Goal: Task Accomplishment & Management: Manage account settings

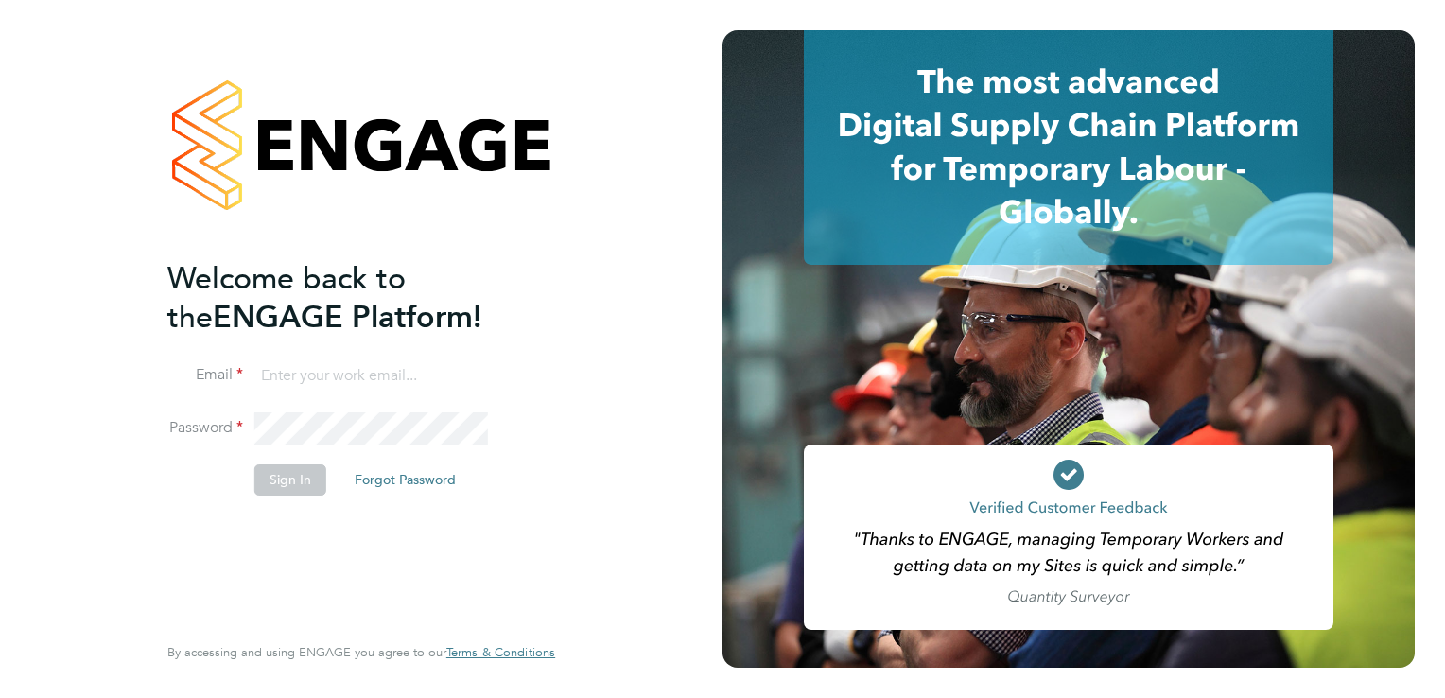
click at [320, 384] on input at bounding box center [371, 376] width 234 height 34
type input "[EMAIL_ADDRESS][DOMAIN_NAME]"
click at [288, 480] on button "Sign In" at bounding box center [290, 479] width 72 height 30
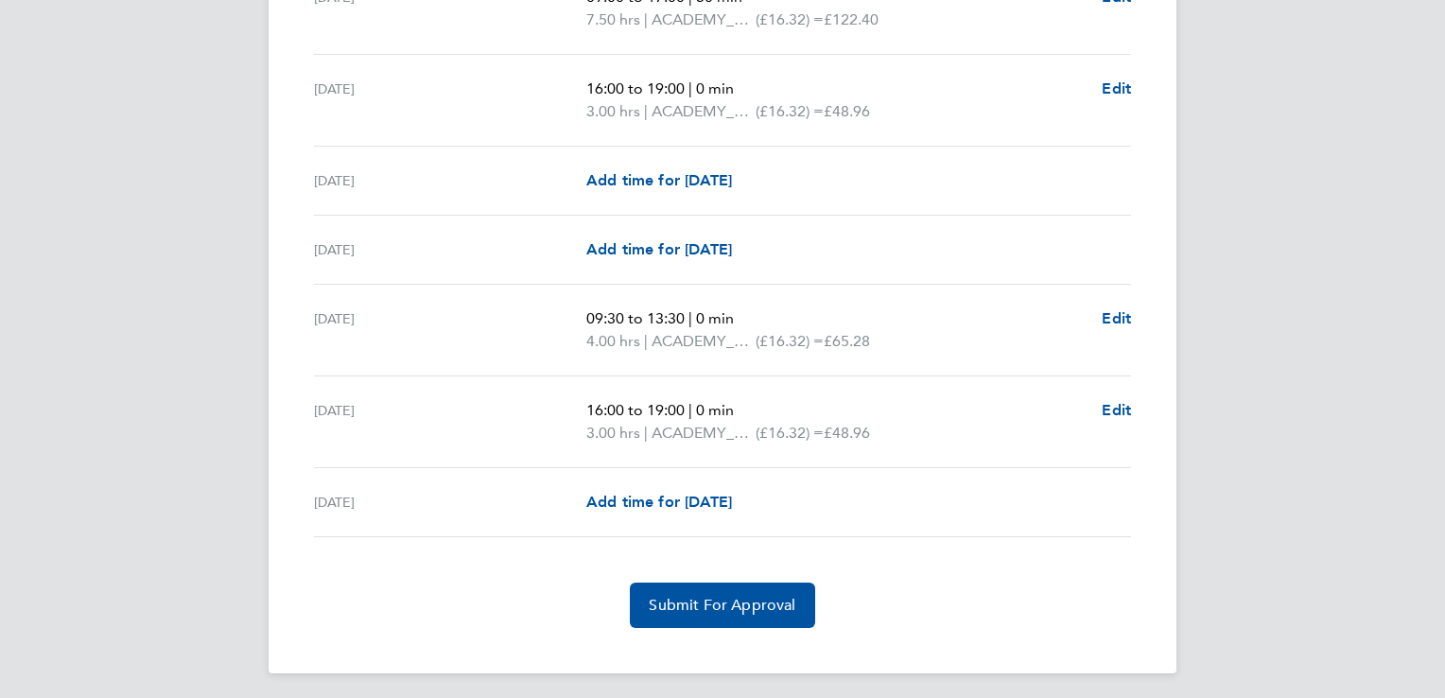
scroll to position [2402, 0]
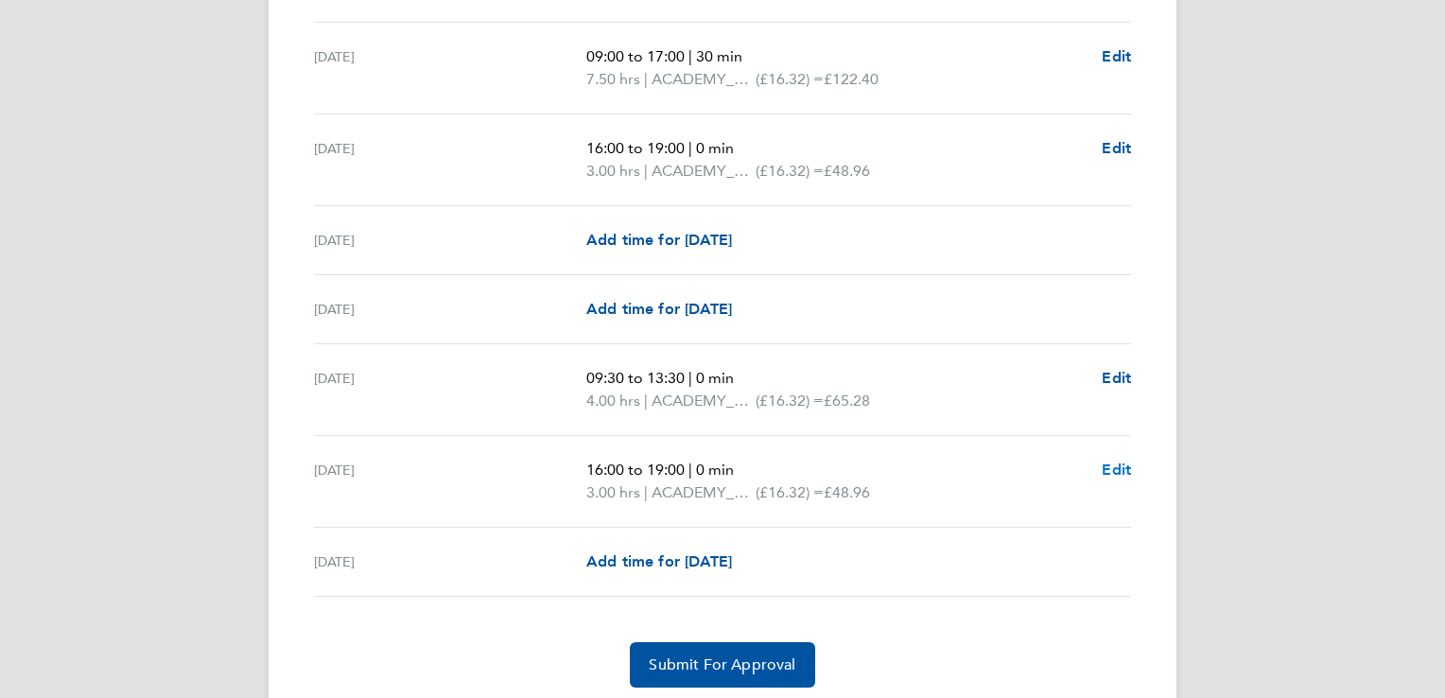
click at [1120, 462] on span "Edit" at bounding box center [1116, 469] width 29 height 18
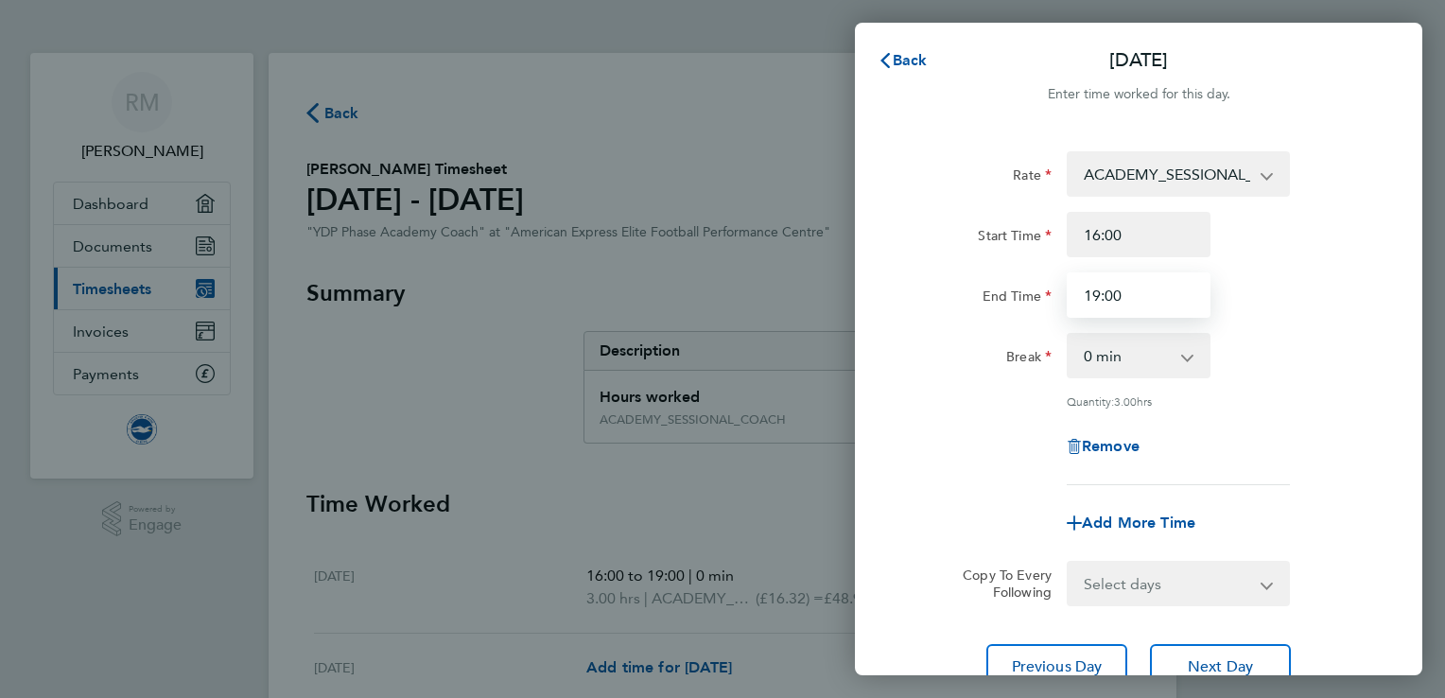
click at [1146, 295] on input "19:00" at bounding box center [1139, 294] width 144 height 45
type input "18:30"
click at [1352, 398] on div "Quantity: 3.00 hrs" at bounding box center [1138, 400] width 477 height 15
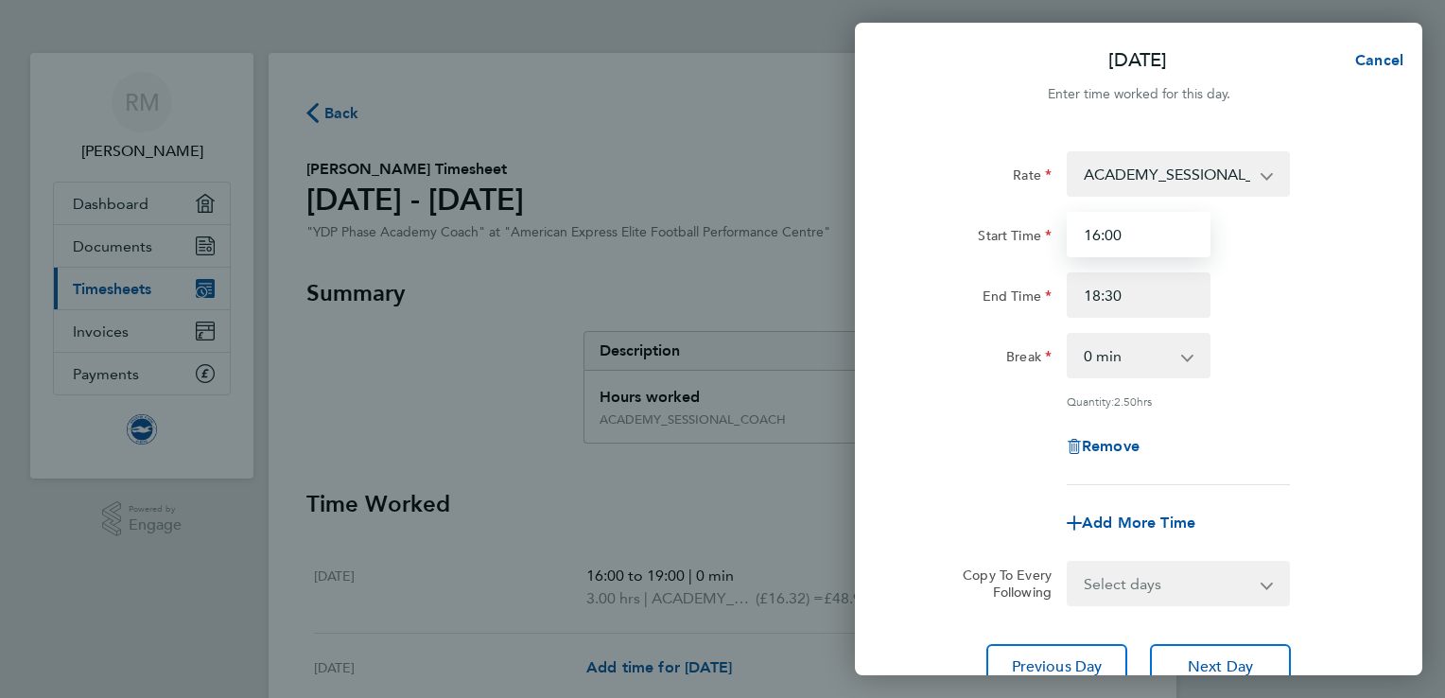
click at [1126, 235] on input "16:00" at bounding box center [1139, 234] width 144 height 45
type input "17:00"
click at [1346, 313] on div "End Time 18:30" at bounding box center [1138, 294] width 477 height 45
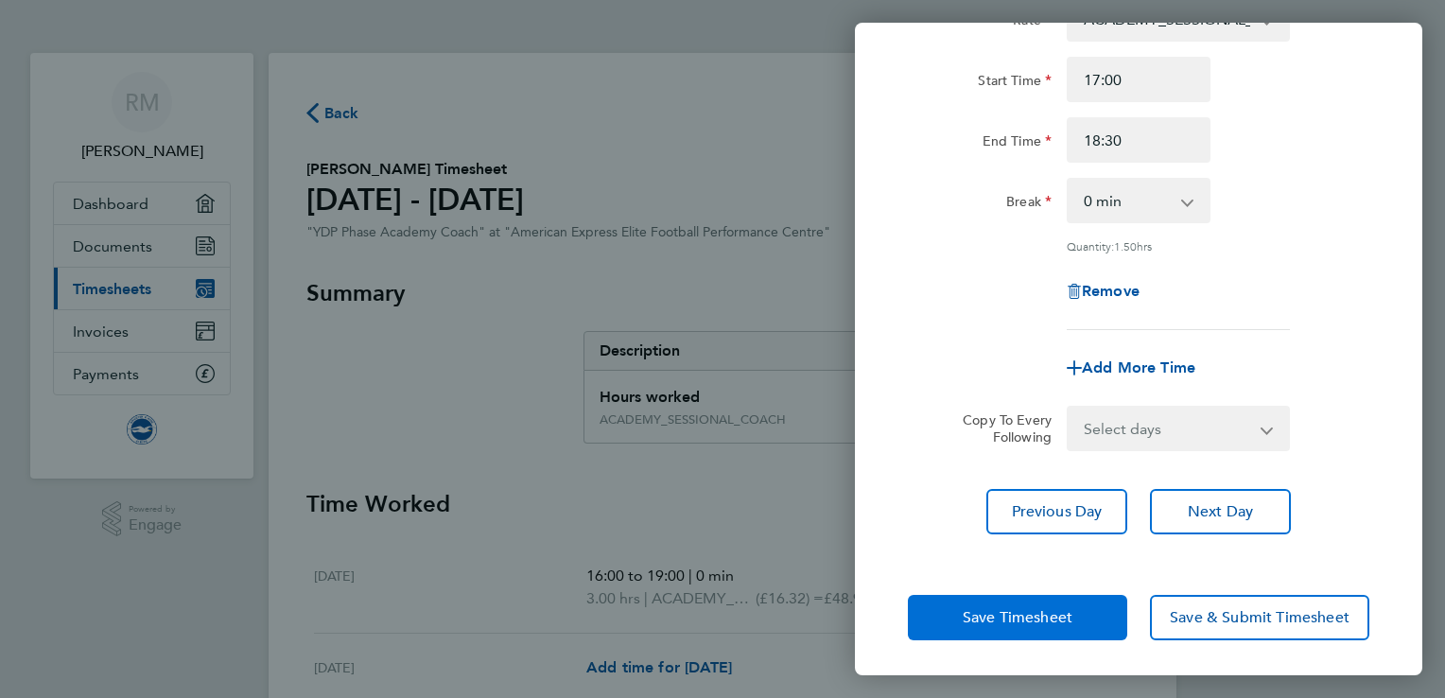
click at [1006, 627] on button "Save Timesheet" at bounding box center [1017, 617] width 219 height 45
